Goal: Task Accomplishment & Management: Manage account settings

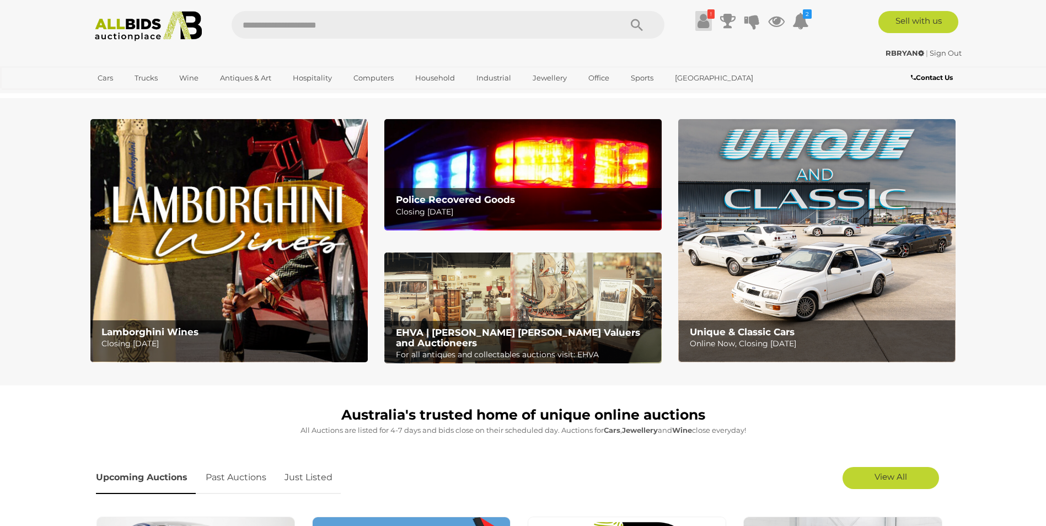
click at [696, 24] on link "!" at bounding box center [703, 21] width 17 height 20
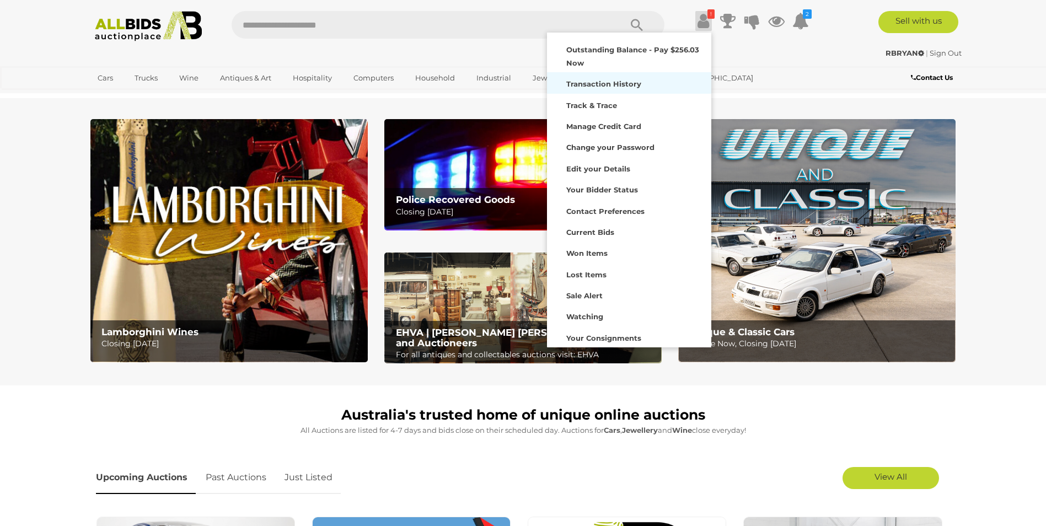
click at [611, 83] on strong "Transaction History" at bounding box center [603, 83] width 75 height 9
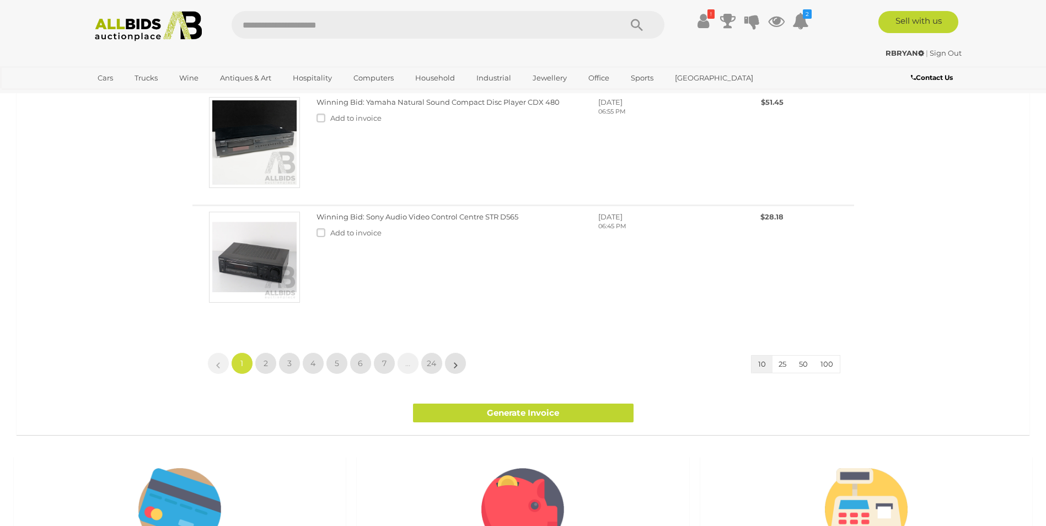
scroll to position [1654, 0]
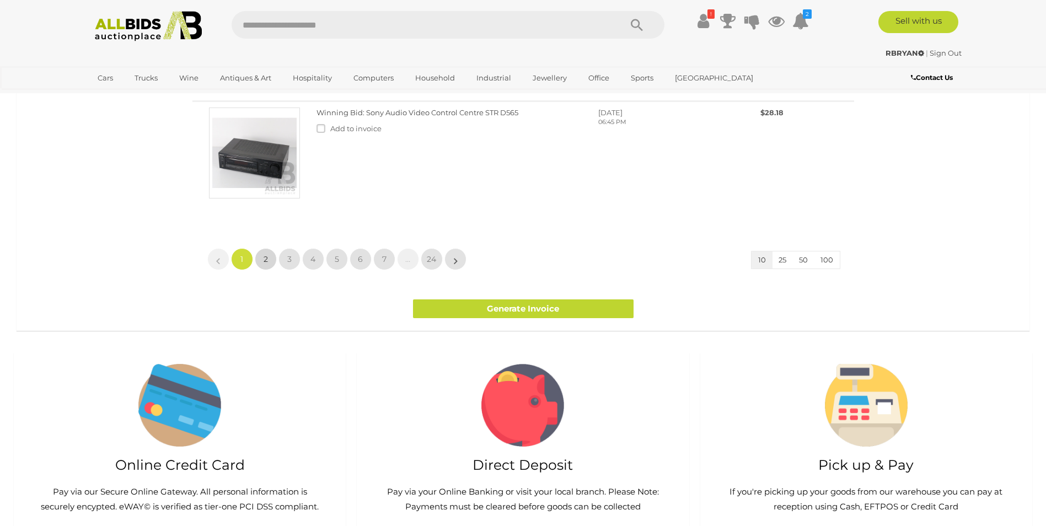
click at [261, 270] on link "2" at bounding box center [266, 259] width 22 height 22
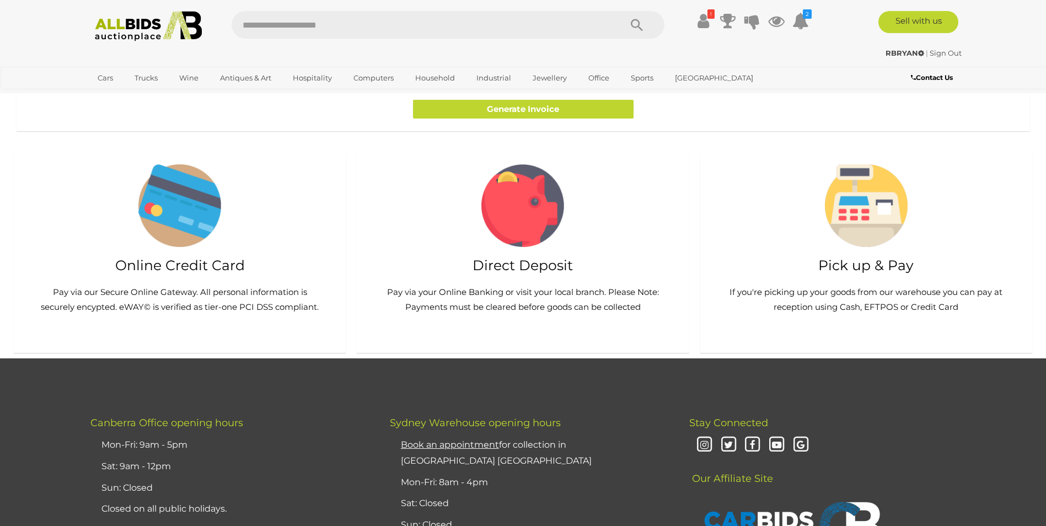
scroll to position [1387, 0]
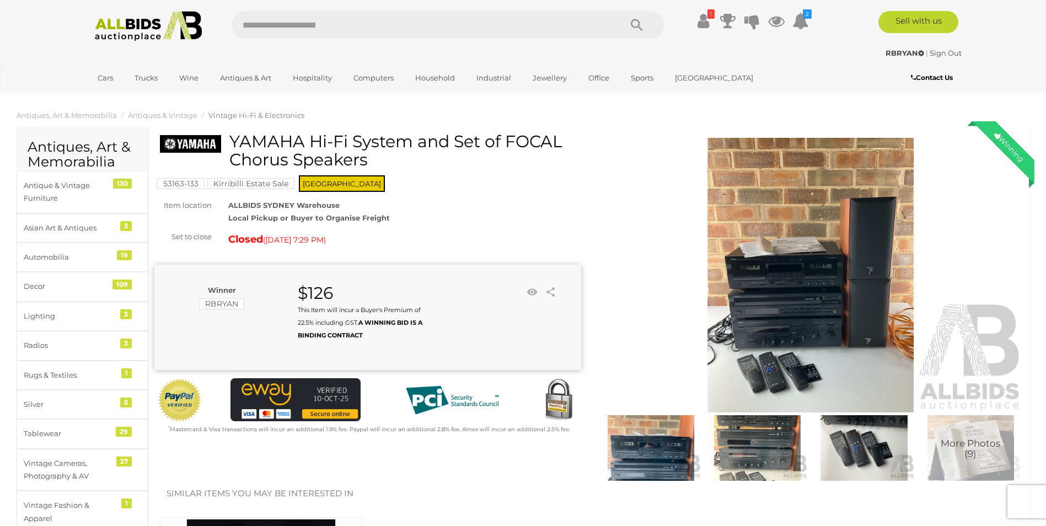
click at [667, 464] on img at bounding box center [650, 447] width 101 height 65
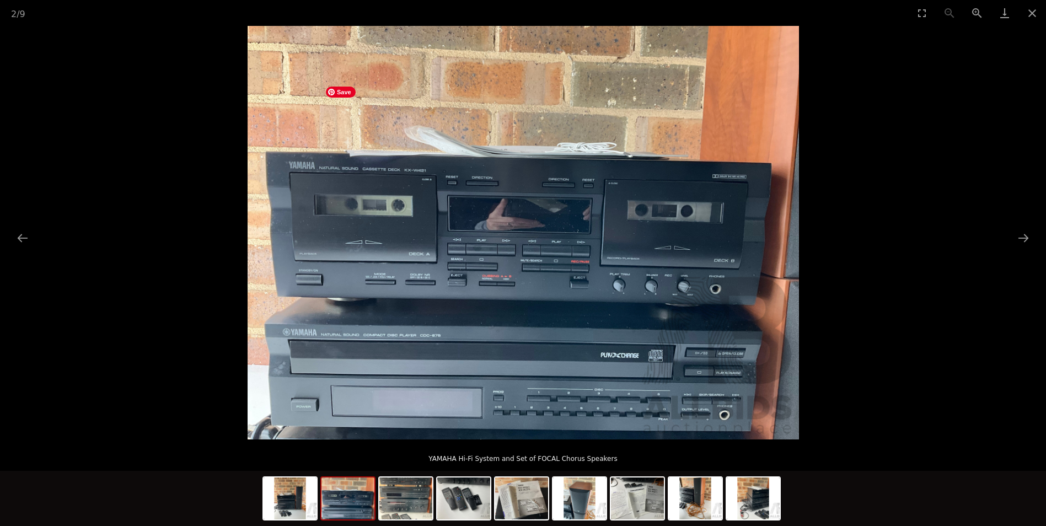
click at [388, 256] on img at bounding box center [522, 232] width 551 height 413
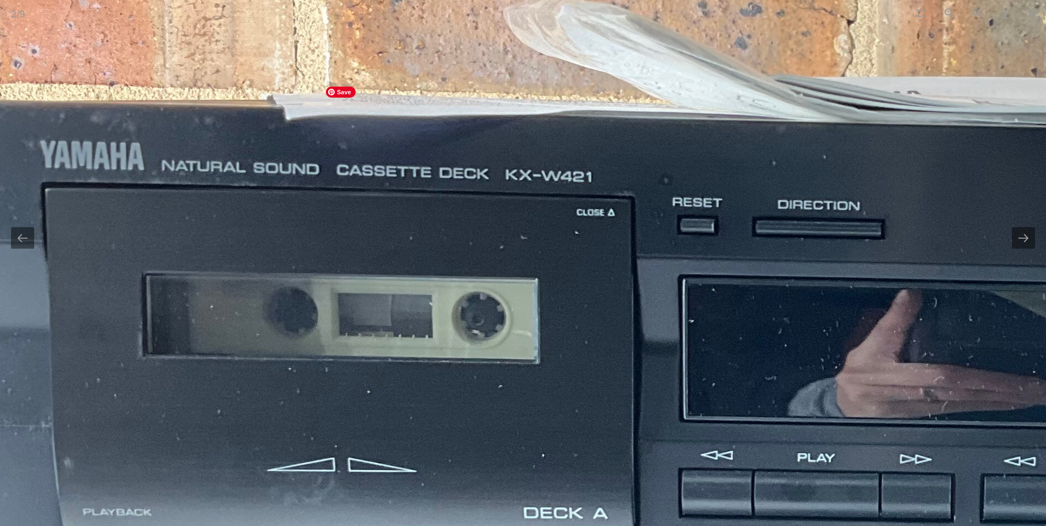
drag, startPoint x: 388, startPoint y: 247, endPoint x: 440, endPoint y: 466, distance: 225.0
click at [440, 466] on img at bounding box center [984, 427] width 2222 height 1667
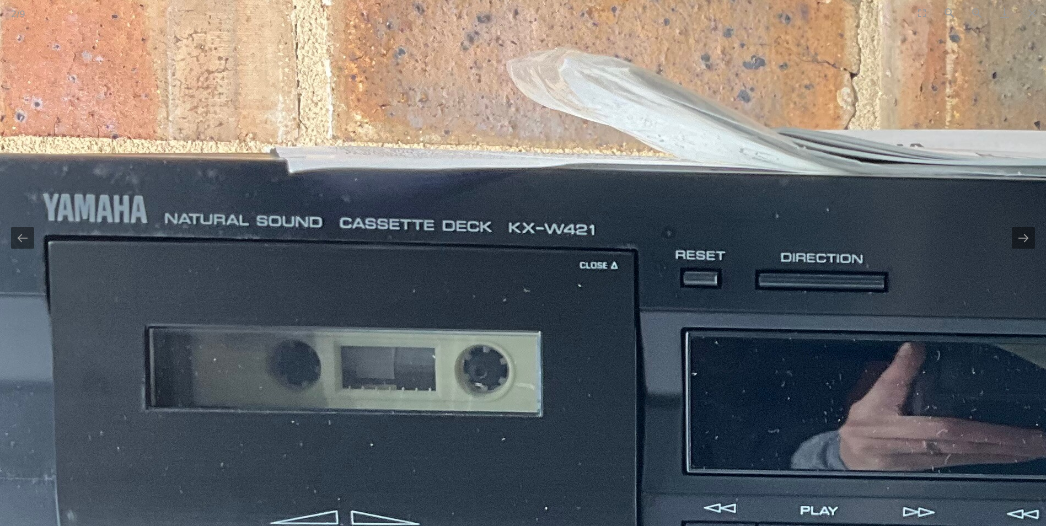
scroll to position [276, 0]
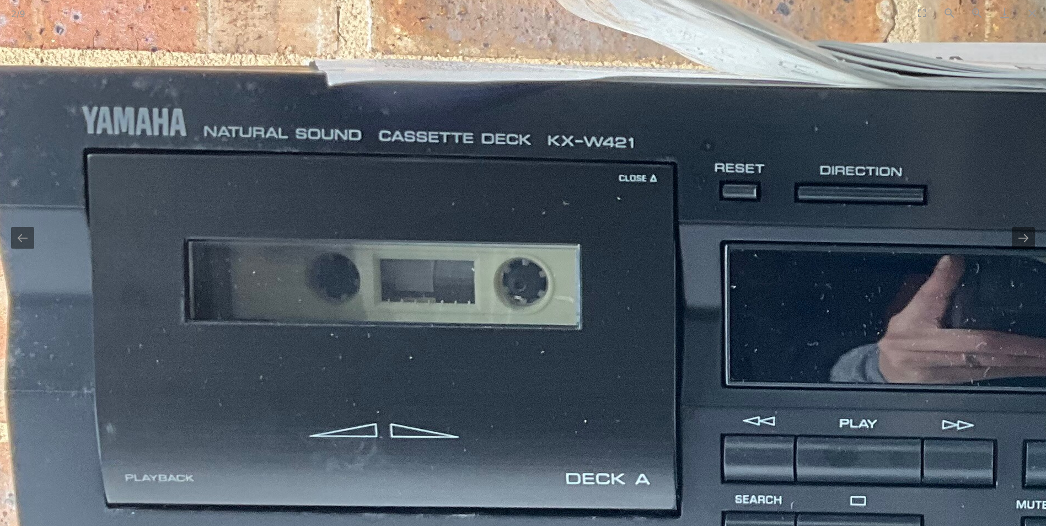
drag, startPoint x: 498, startPoint y: 401, endPoint x: 544, endPoint y: 248, distance: 160.1
click at [542, 280] on img at bounding box center [1026, 393] width 2222 height 1667
drag, startPoint x: 544, startPoint y: 248, endPoint x: 542, endPoint y: 233, distance: 15.0
click at [543, 234] on img at bounding box center [1026, 393] width 2222 height 1667
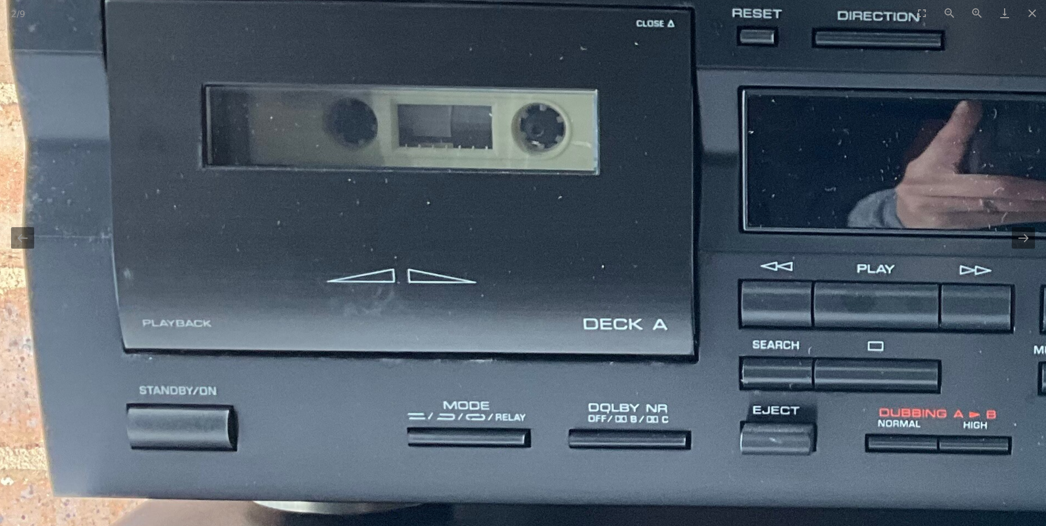
drag, startPoint x: 552, startPoint y: 367, endPoint x: 518, endPoint y: 183, distance: 187.2
click at [526, 197] on img at bounding box center [1043, 238] width 2222 height 1667
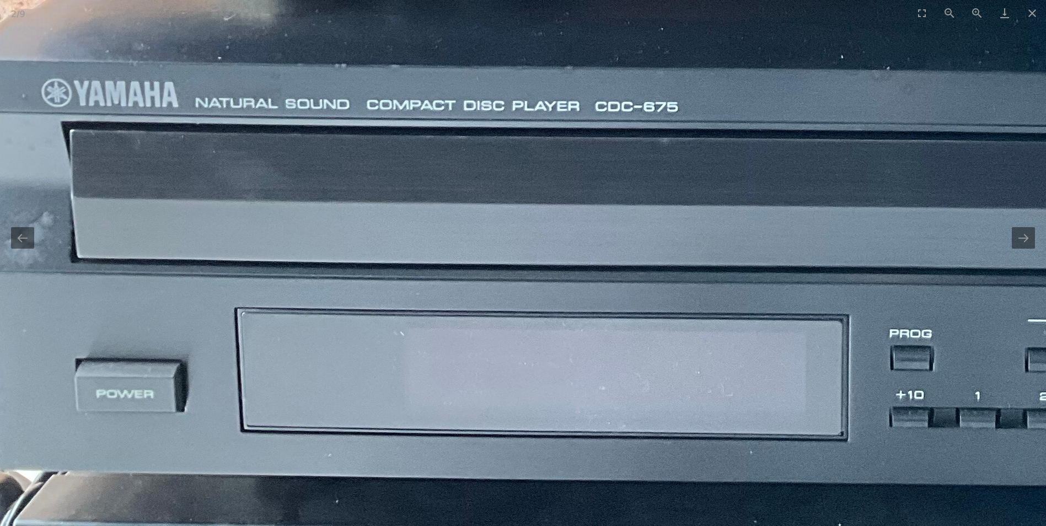
scroll to position [0, 0]
click at [1031, 15] on button "Close gallery" at bounding box center [1032, 13] width 28 height 26
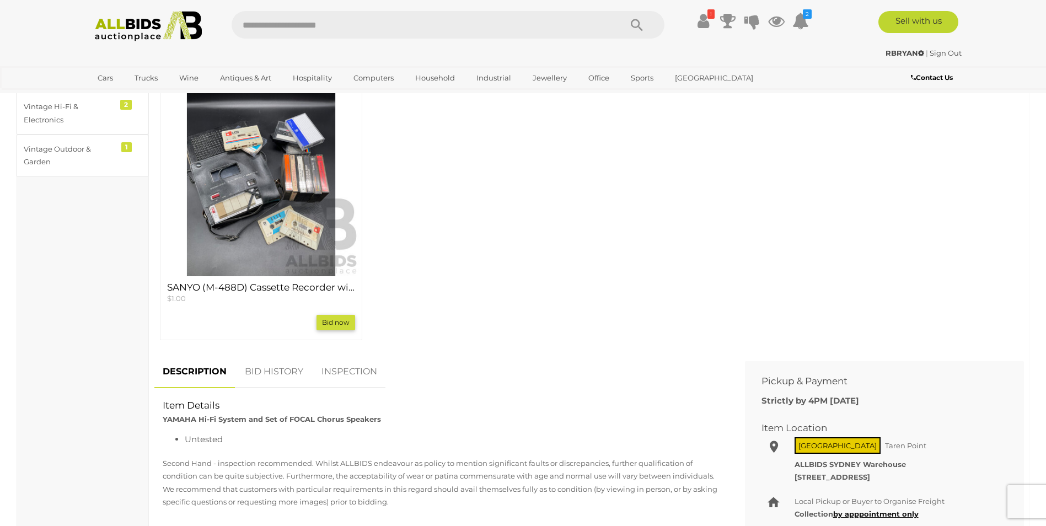
scroll to position [0, 0]
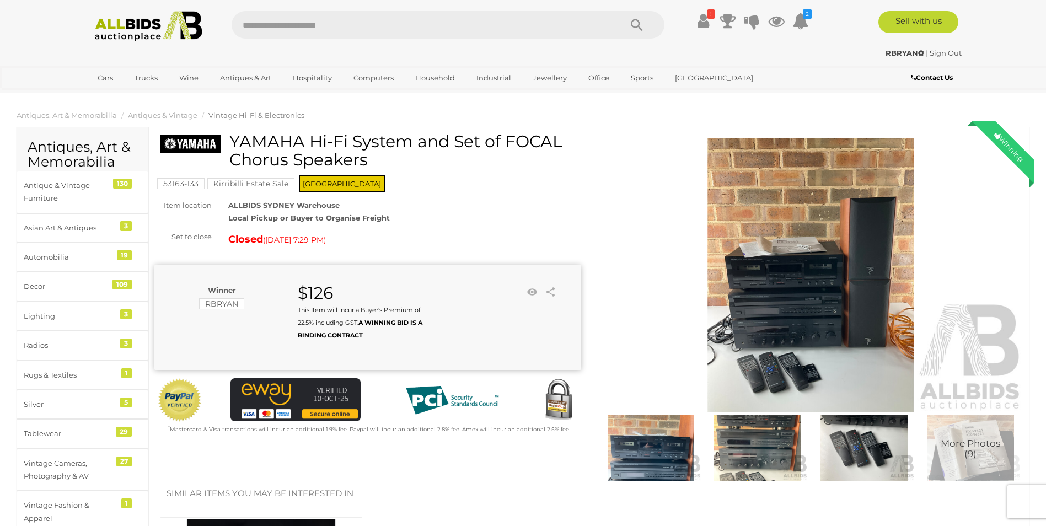
click at [747, 454] on img at bounding box center [757, 447] width 101 height 65
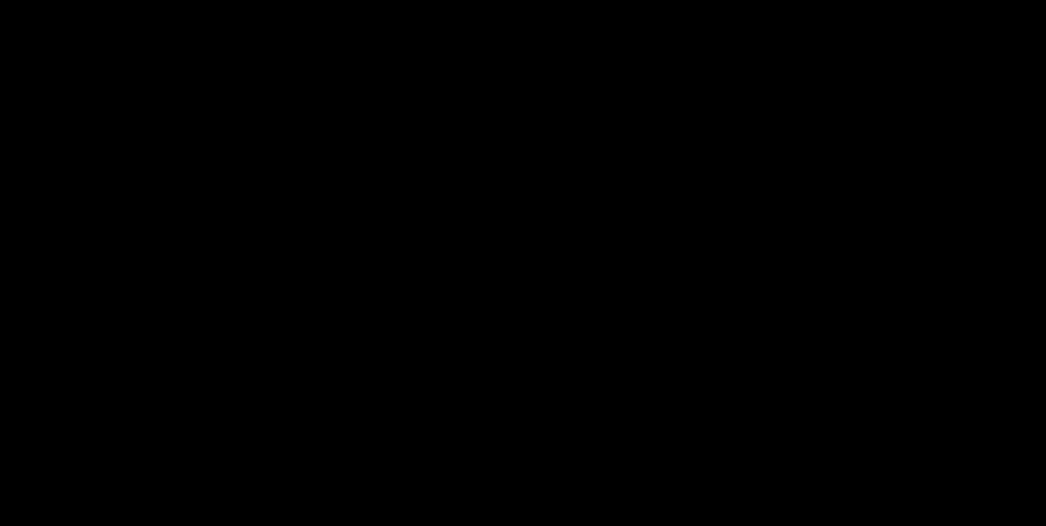
click at [747, 454] on div "3 / 9 YAMAHA Hi-Fi System and Set of FOCAL Chorus Speakers" at bounding box center [523, 263] width 1046 height 526
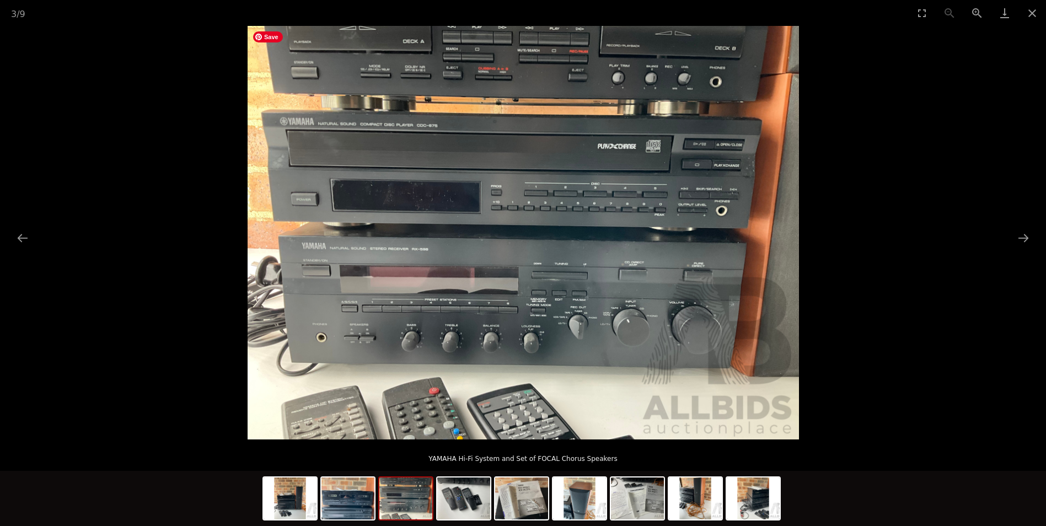
click at [582, 342] on img at bounding box center [522, 232] width 551 height 413
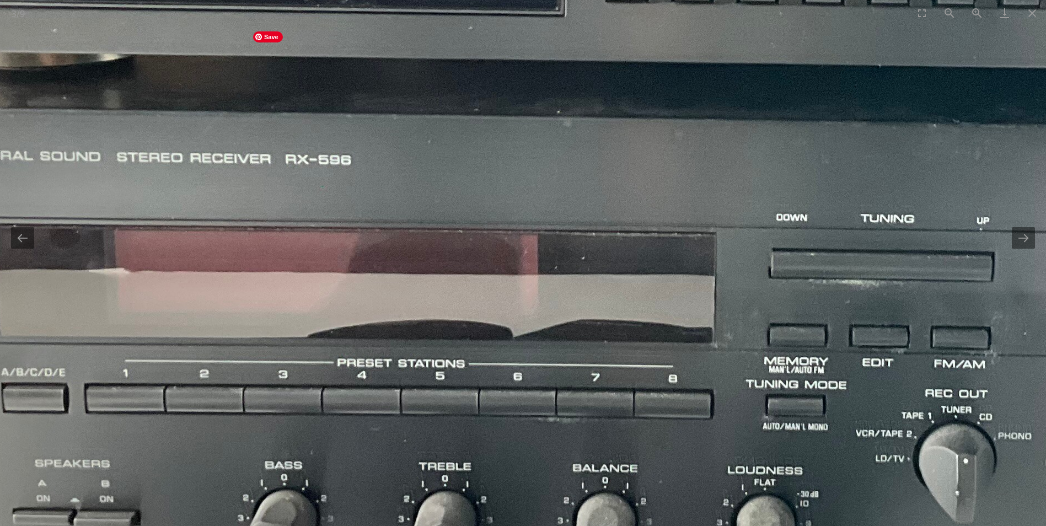
drag, startPoint x: 320, startPoint y: 265, endPoint x: 709, endPoint y: 411, distance: 415.5
click at [709, 411] on img at bounding box center [734, 93] width 2222 height 1667
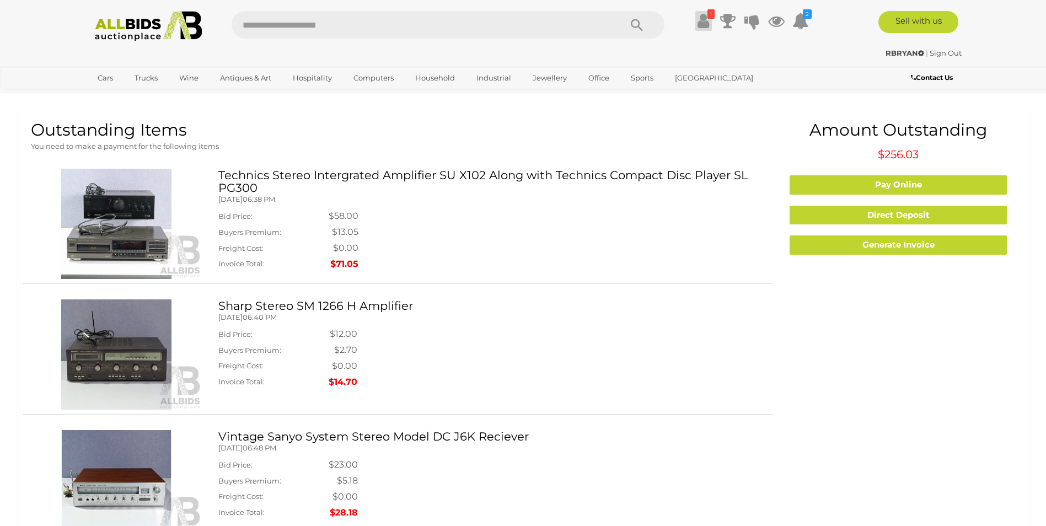
click at [705, 25] on icon at bounding box center [703, 21] width 12 height 20
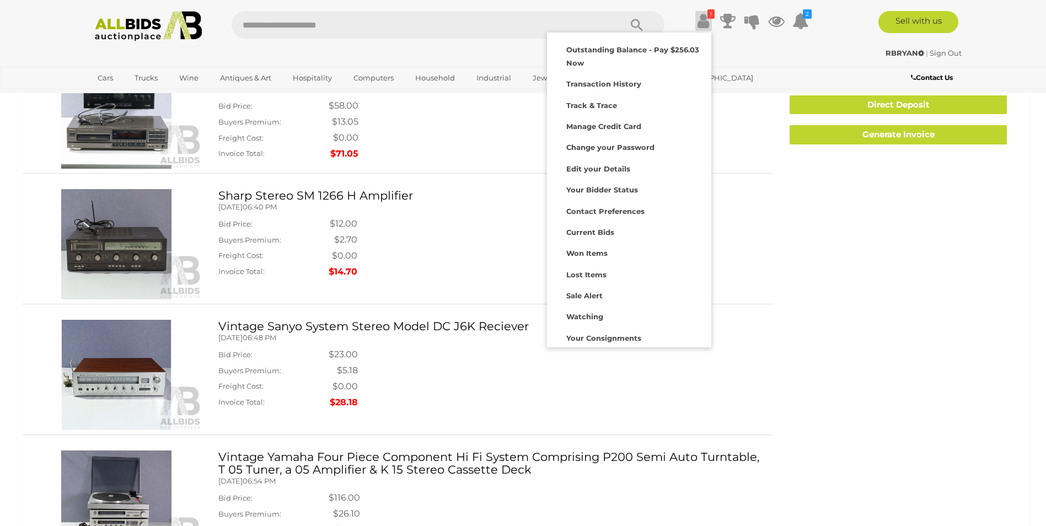
scroll to position [165, 0]
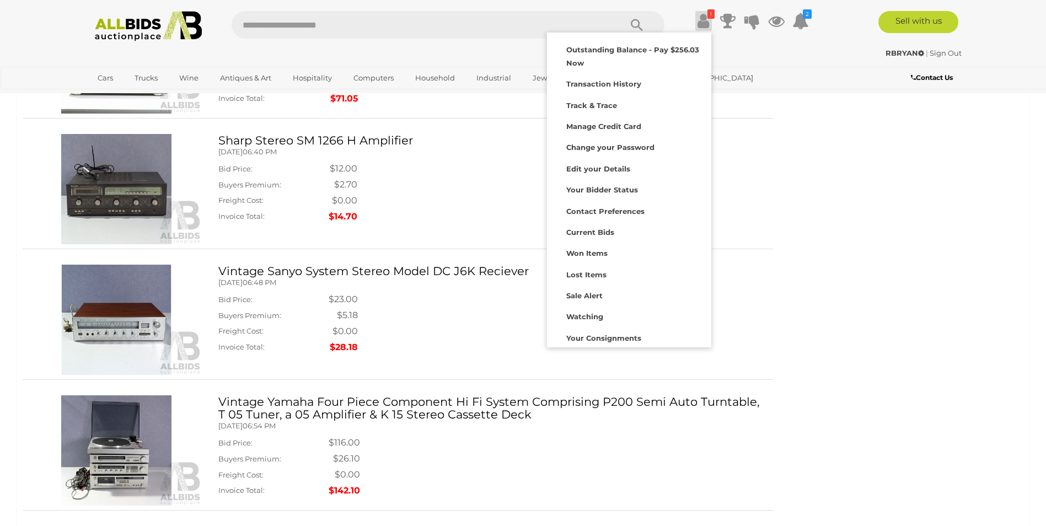
click at [864, 392] on div "Outstanding Items You need to make a payment for the following items Outstandin…" at bounding box center [523, 238] width 1000 height 566
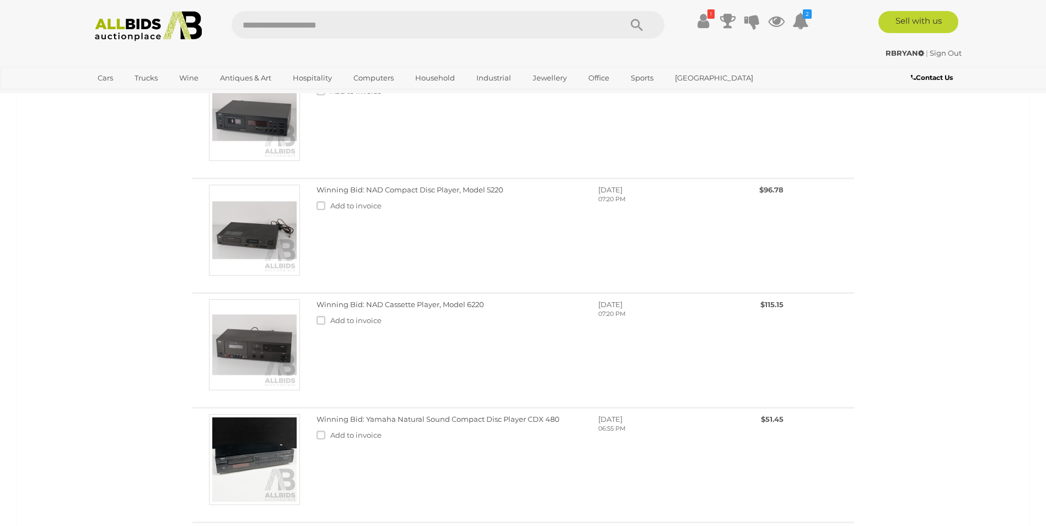
scroll to position [1268, 0]
